Goal: Navigation & Orientation: Find specific page/section

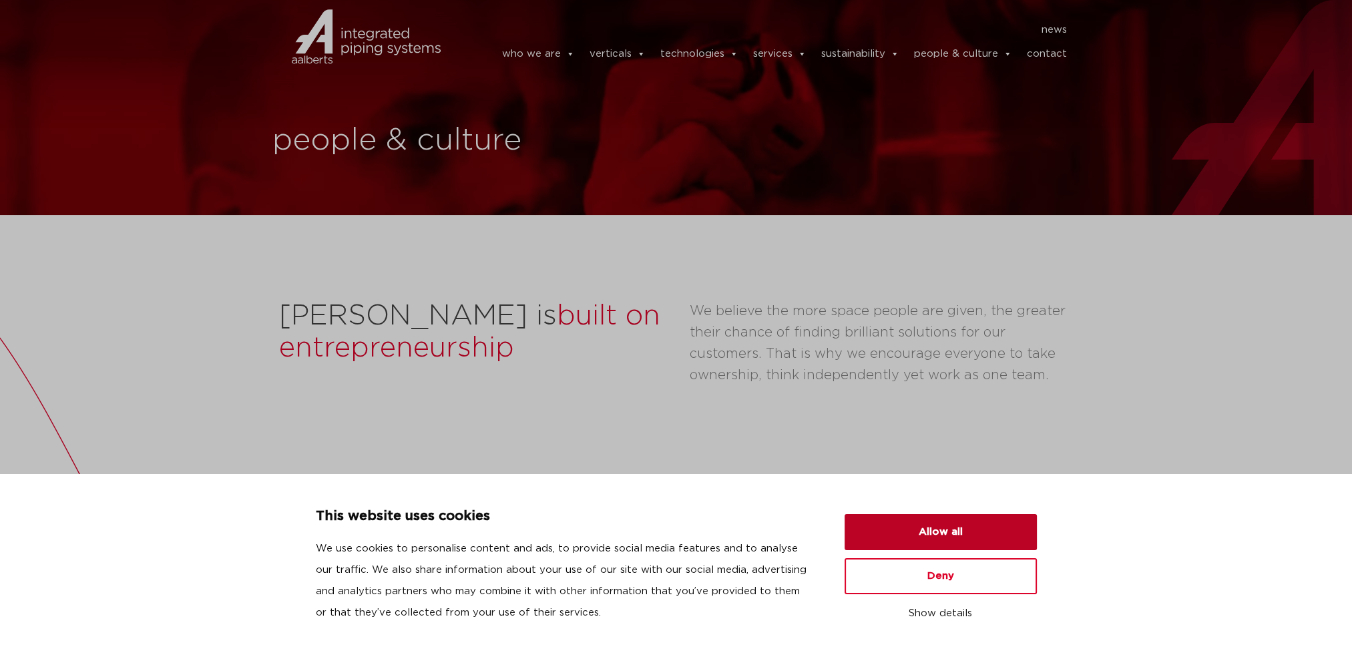
click at [963, 542] on button "Allow all" at bounding box center [941, 532] width 192 height 36
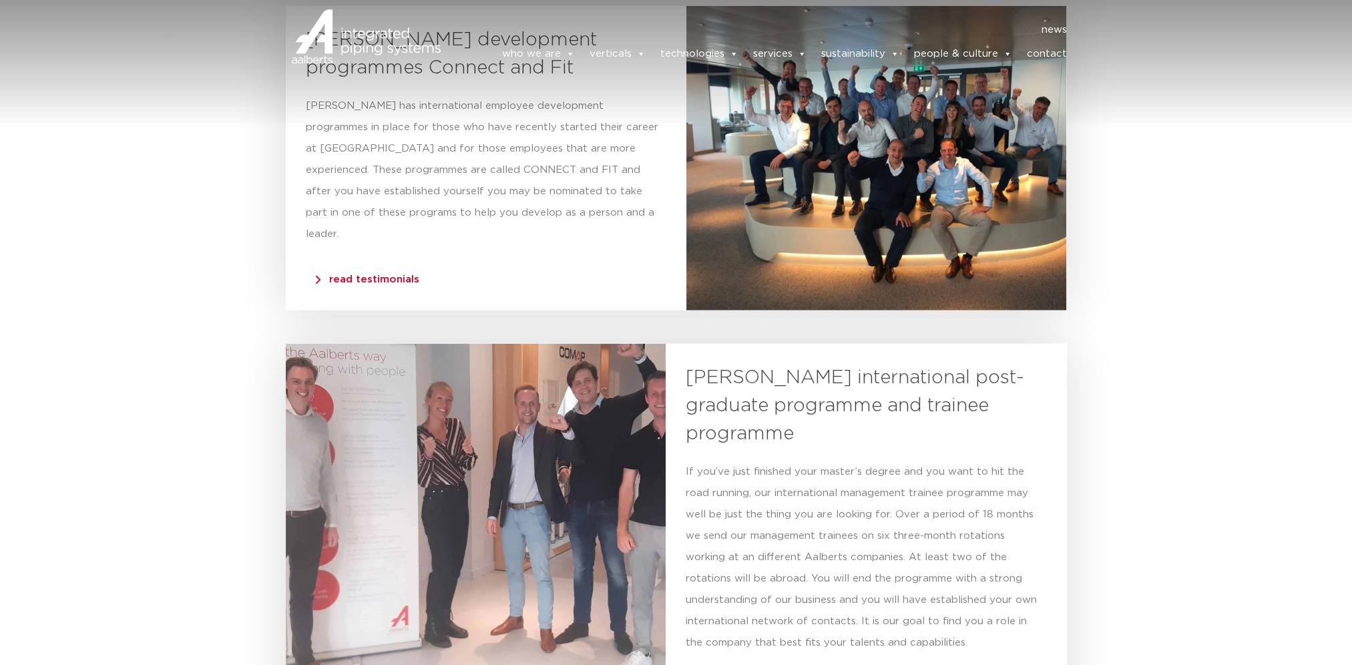
scroll to position [5142, 0]
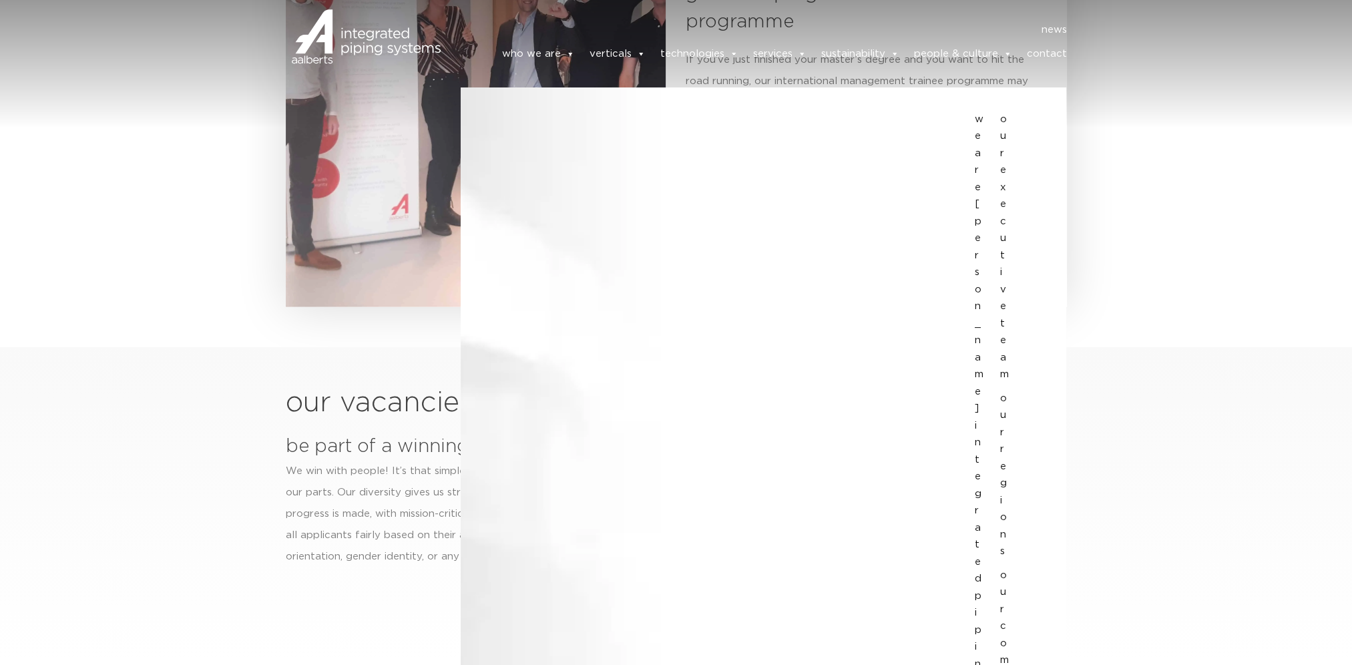
click at [552, 53] on link "who we are" at bounding box center [538, 54] width 73 height 27
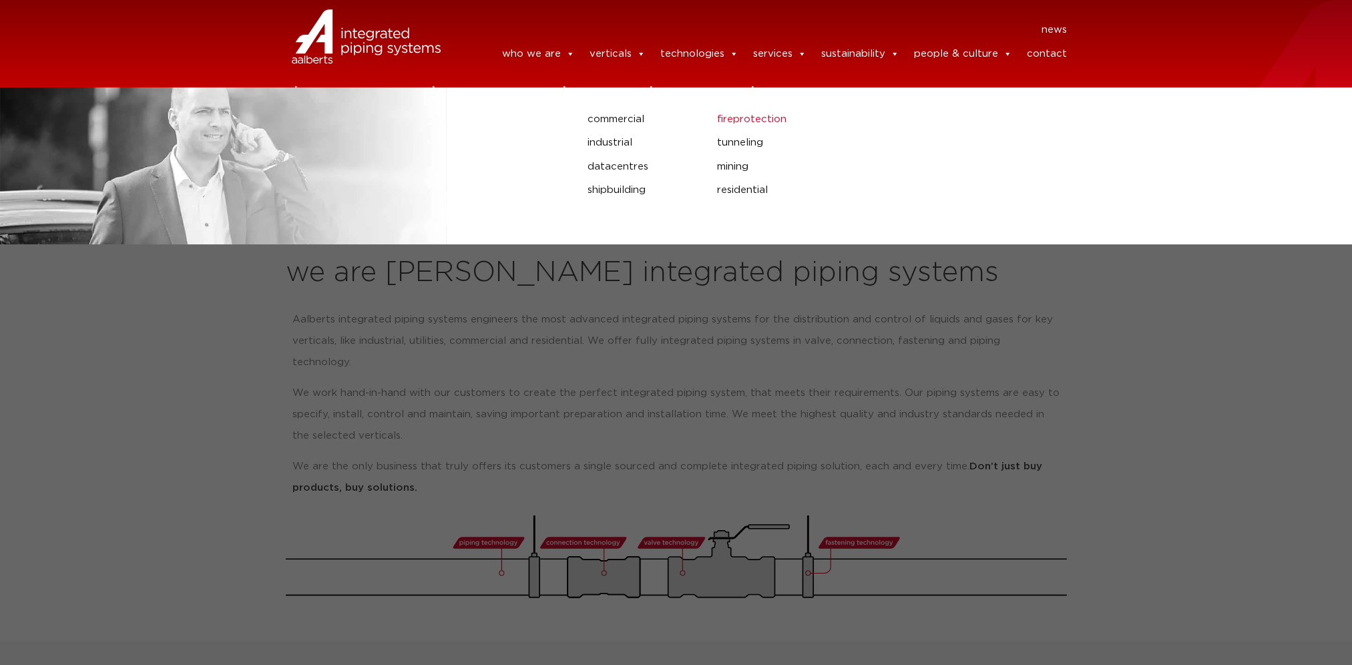
click at [739, 121] on link "fireprotection" at bounding box center [900, 119] width 367 height 17
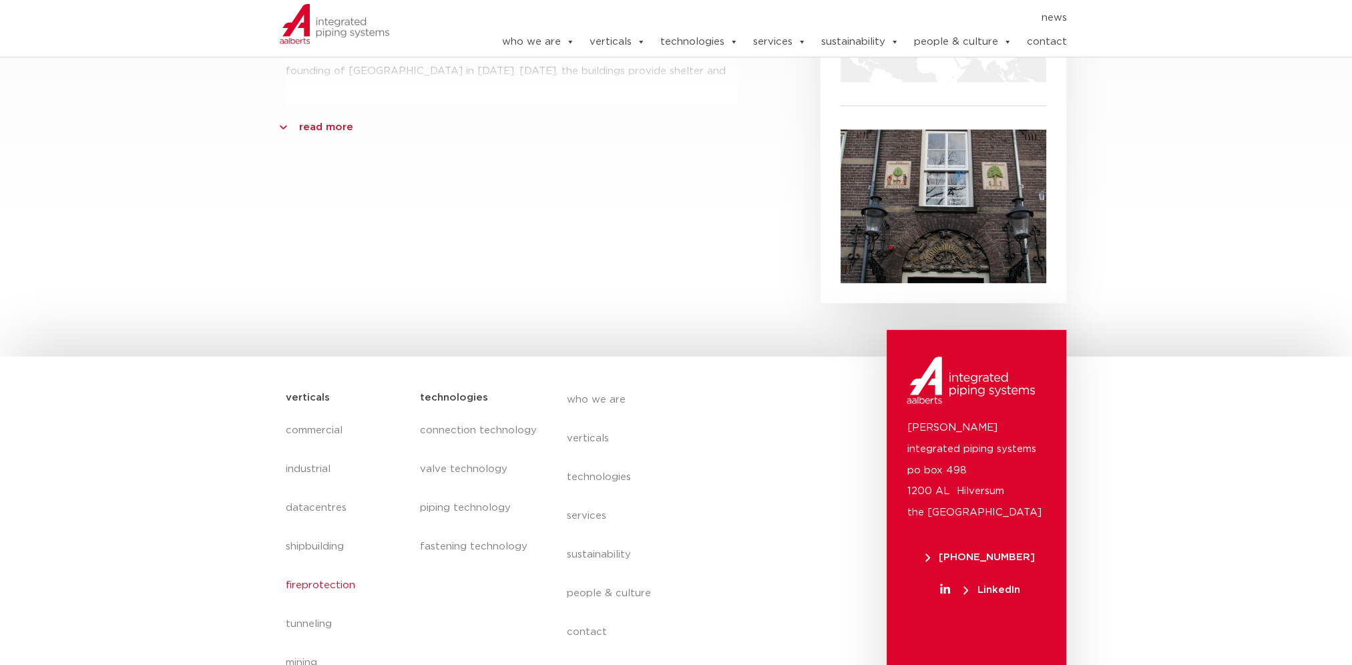
scroll to position [786, 0]
